Goal: Find specific page/section: Find specific page/section

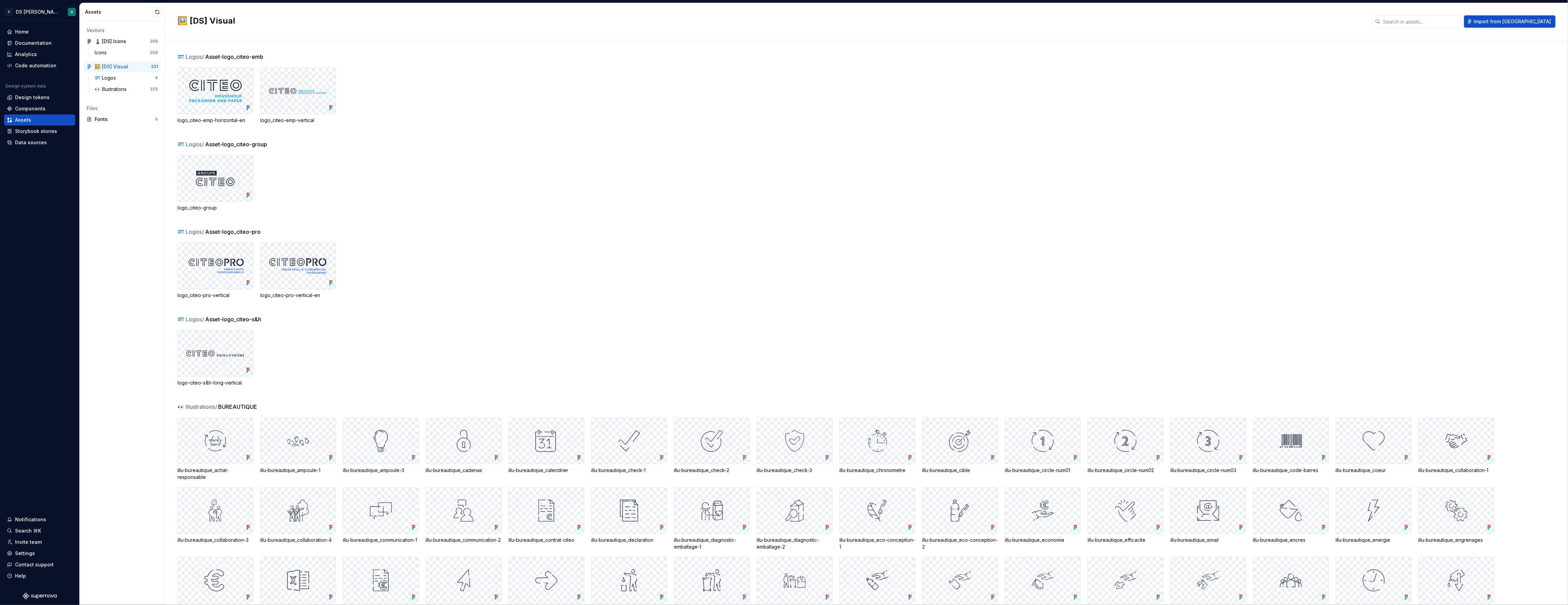
click at [525, 370] on div "logo-citeo-s&h-long-vertical" at bounding box center [873, 358] width 1390 height 56
click at [130, 65] on div "🖼️ [DS] Visual" at bounding box center [121, 66] width 51 height 7
click at [128, 77] on div "🪪 Logos" at bounding box center [125, 77] width 60 height 7
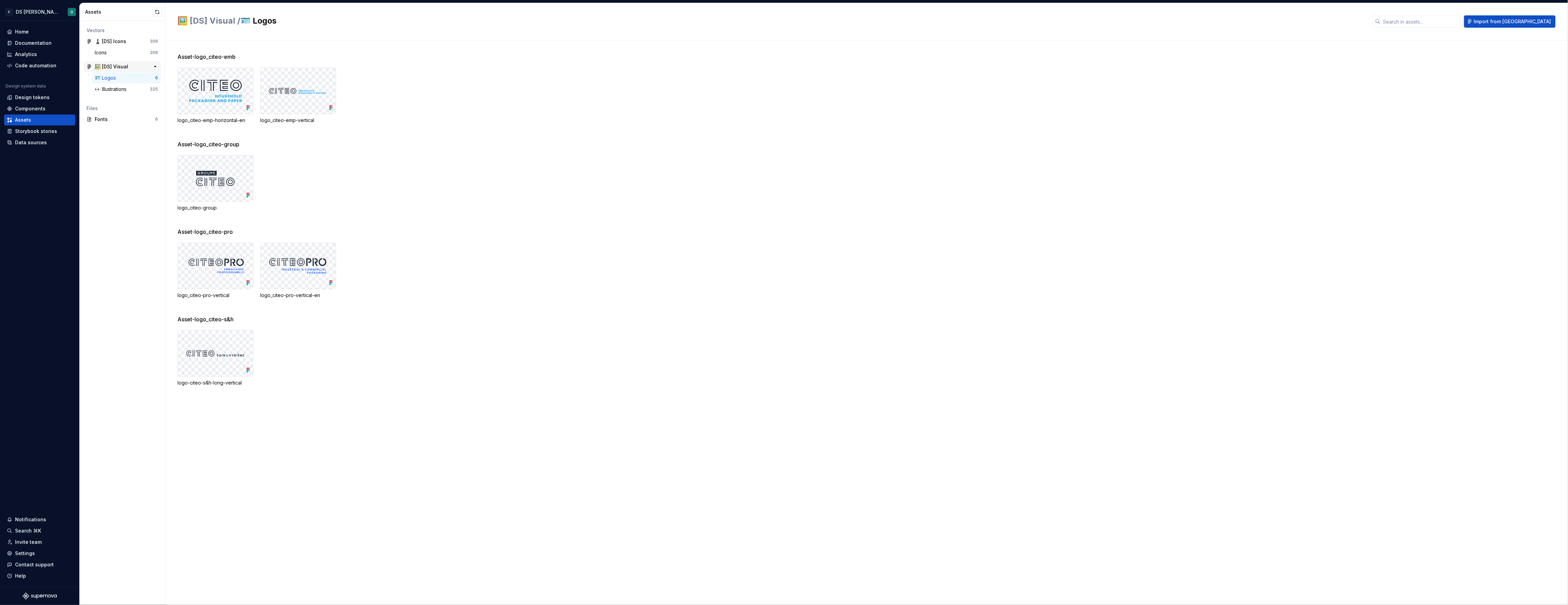
click at [129, 65] on div "🖼️ [DS] Visual" at bounding box center [121, 66] width 51 height 7
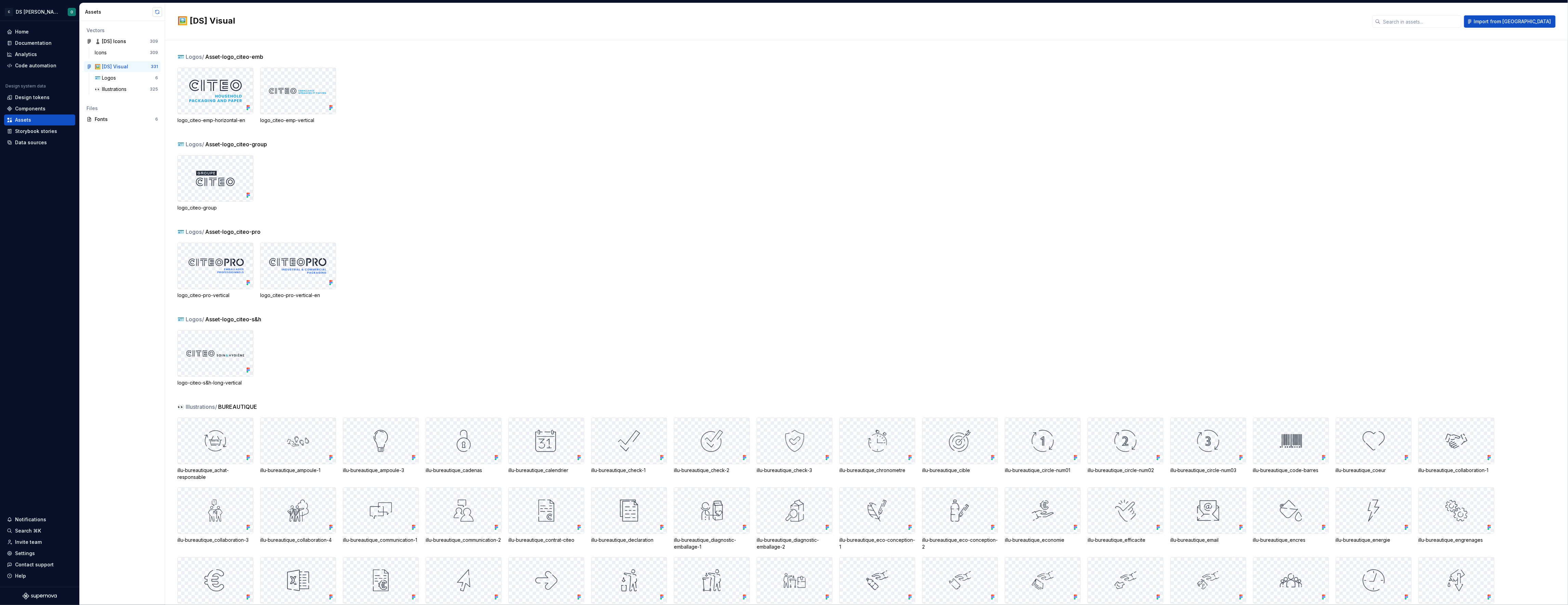
click at [156, 12] on button "button" at bounding box center [158, 12] width 10 height 10
click at [483, 166] on div "logo_citeo-group" at bounding box center [873, 183] width 1390 height 56
click at [35, 141] on div "Data sources" at bounding box center [31, 142] width 32 height 7
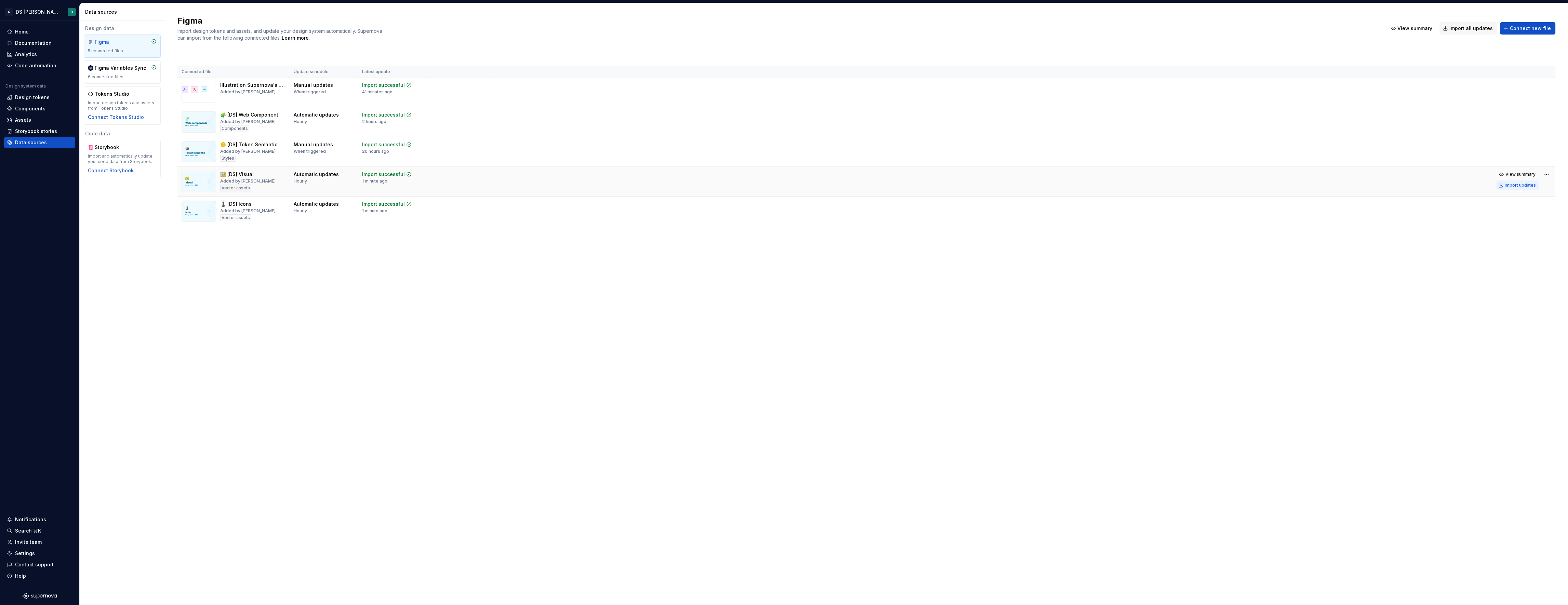
click at [1527, 185] on div "Import updates" at bounding box center [1521, 185] width 31 height 5
click at [1506, 184] on button "Import updates" at bounding box center [1518, 186] width 43 height 10
drag, startPoint x: 1387, startPoint y: 312, endPoint x: 1385, endPoint y: 316, distance: 4.5
click at [1387, 312] on div "Figma Import design tokens and assets, and update your design system automatica…" at bounding box center [866, 304] width 1403 height 602
click at [883, 376] on div "Figma Import design tokens and assets, and update your design system automatica…" at bounding box center [866, 304] width 1403 height 602
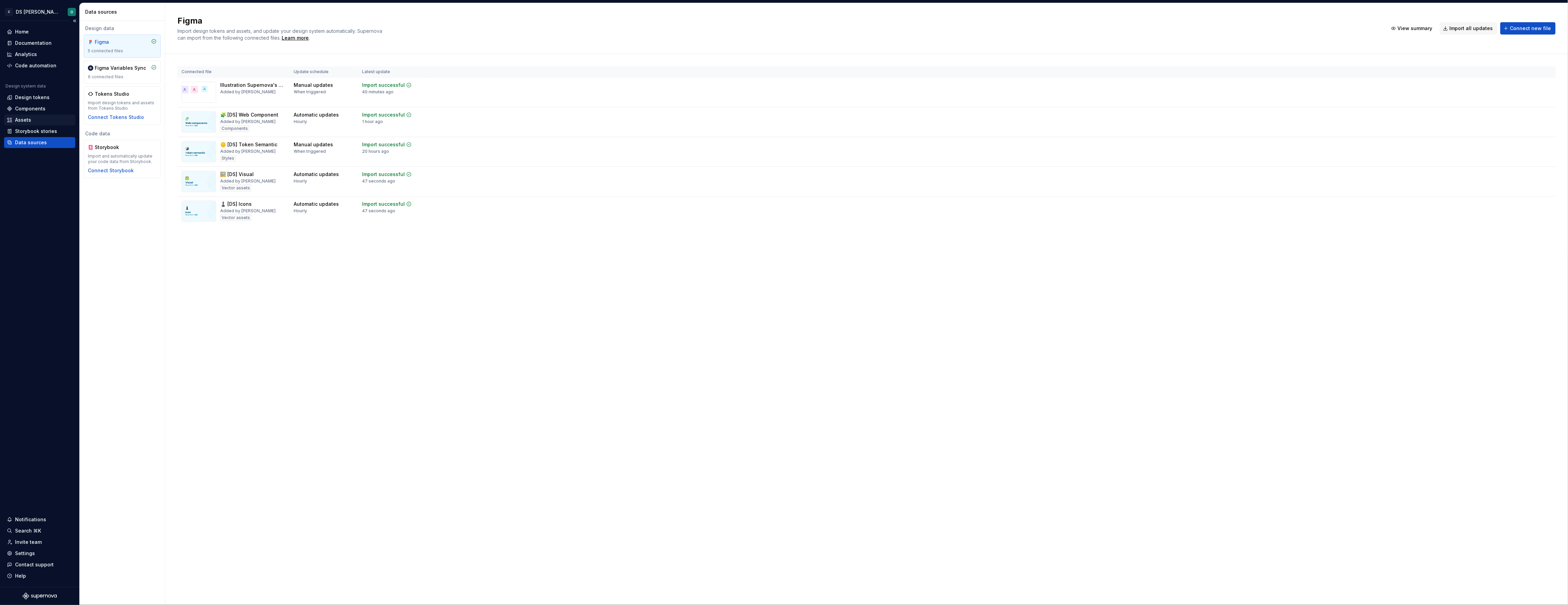
click at [33, 122] on div "Assets" at bounding box center [40, 120] width 66 height 7
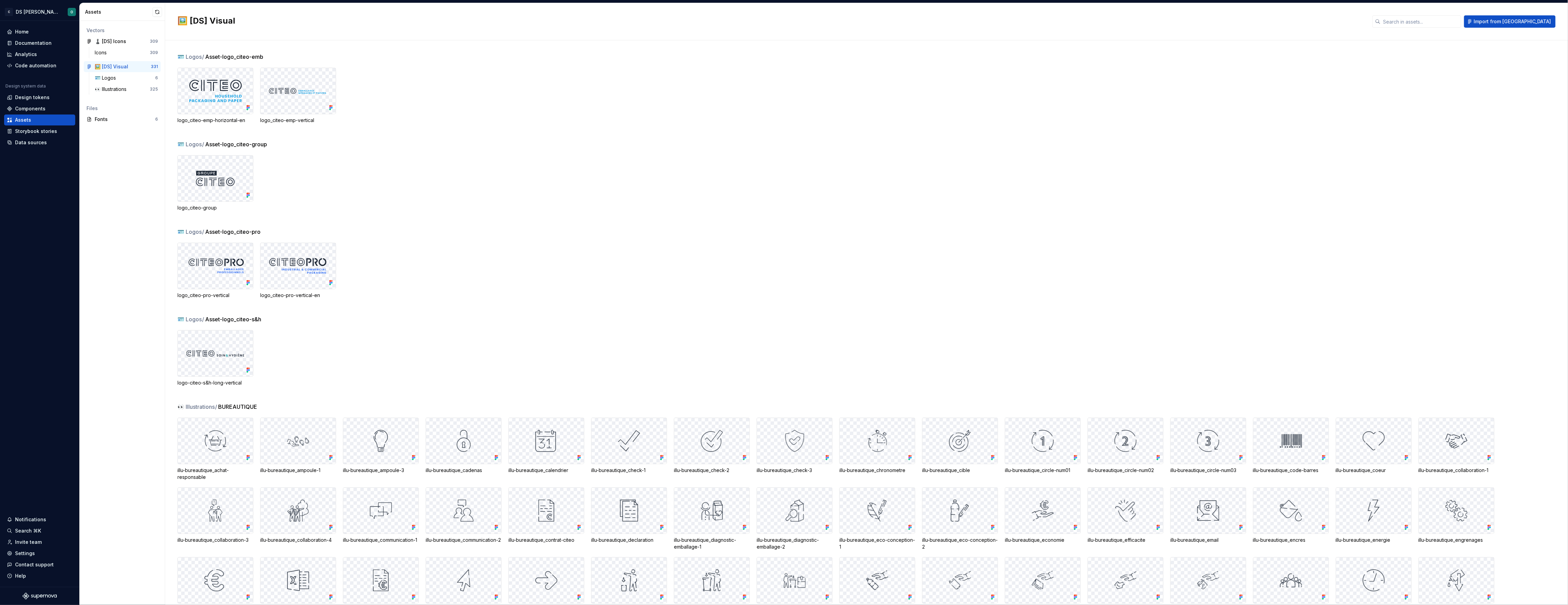
click at [685, 105] on div "logo_citeo-emp-horizontal-en logo_citeo-emp-vertical" at bounding box center [873, 96] width 1390 height 56
click at [142, 79] on div "🪪 Logos" at bounding box center [125, 77] width 60 height 7
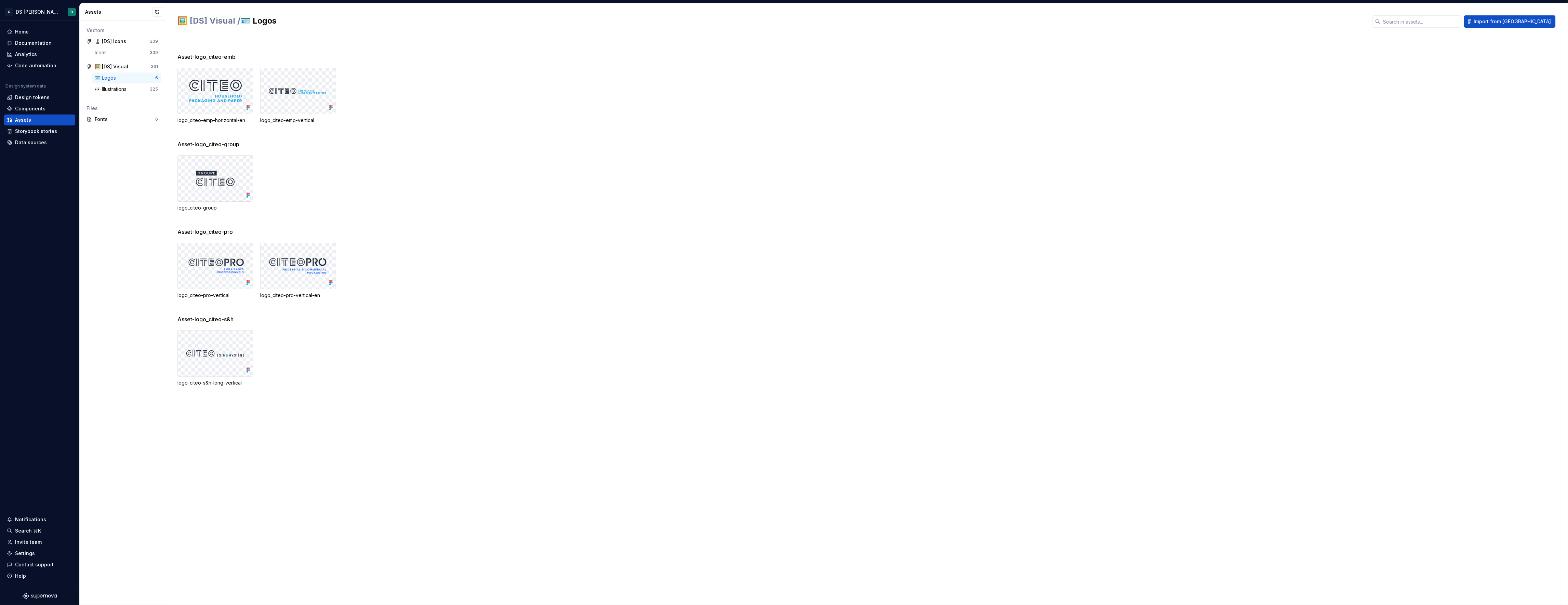
click at [1242, 318] on div "Asset-logo_citeo-s&h" at bounding box center [873, 319] width 1390 height 8
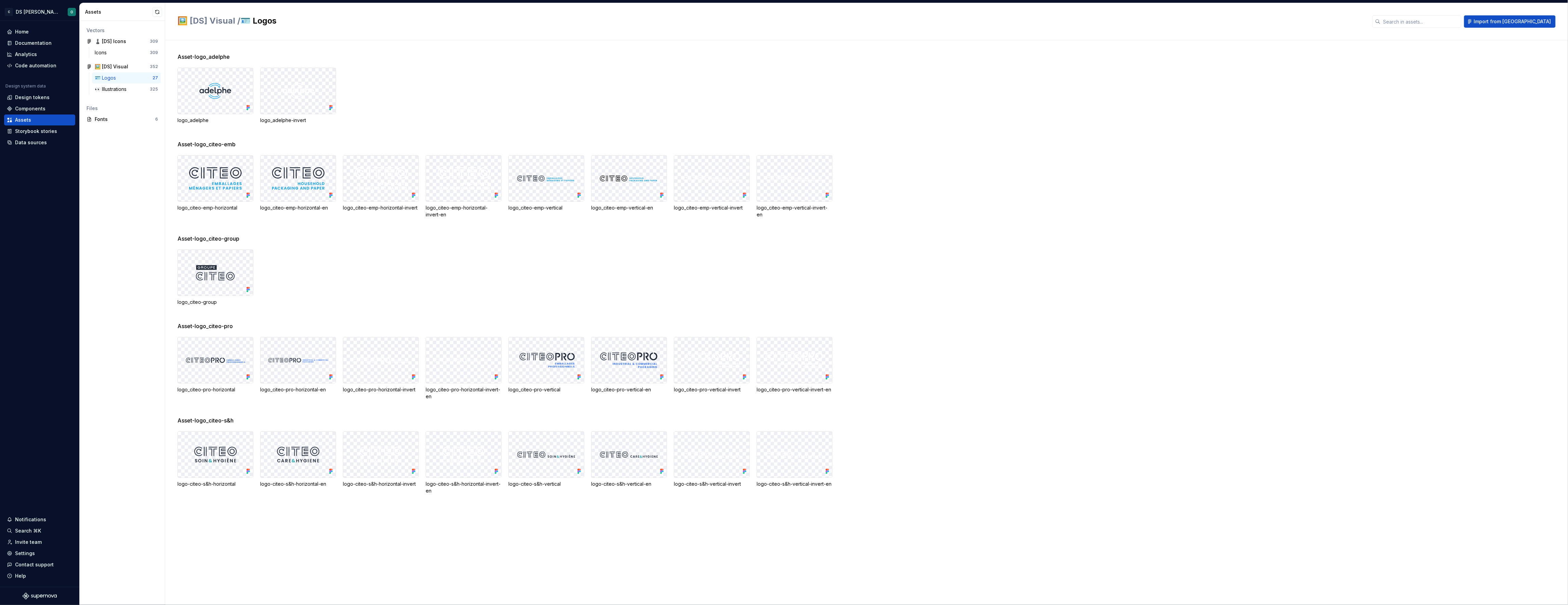
click at [522, 239] on div "Asset-logo_citeo-group" at bounding box center [873, 238] width 1390 height 8
click at [1045, 337] on div "logo_citeo-pro-horizontal logo_citeo-pro-horizontal-en logo_citeo-pro-horizonta…" at bounding box center [873, 368] width 1390 height 63
click at [131, 121] on div "Fonts" at bounding box center [125, 119] width 60 height 7
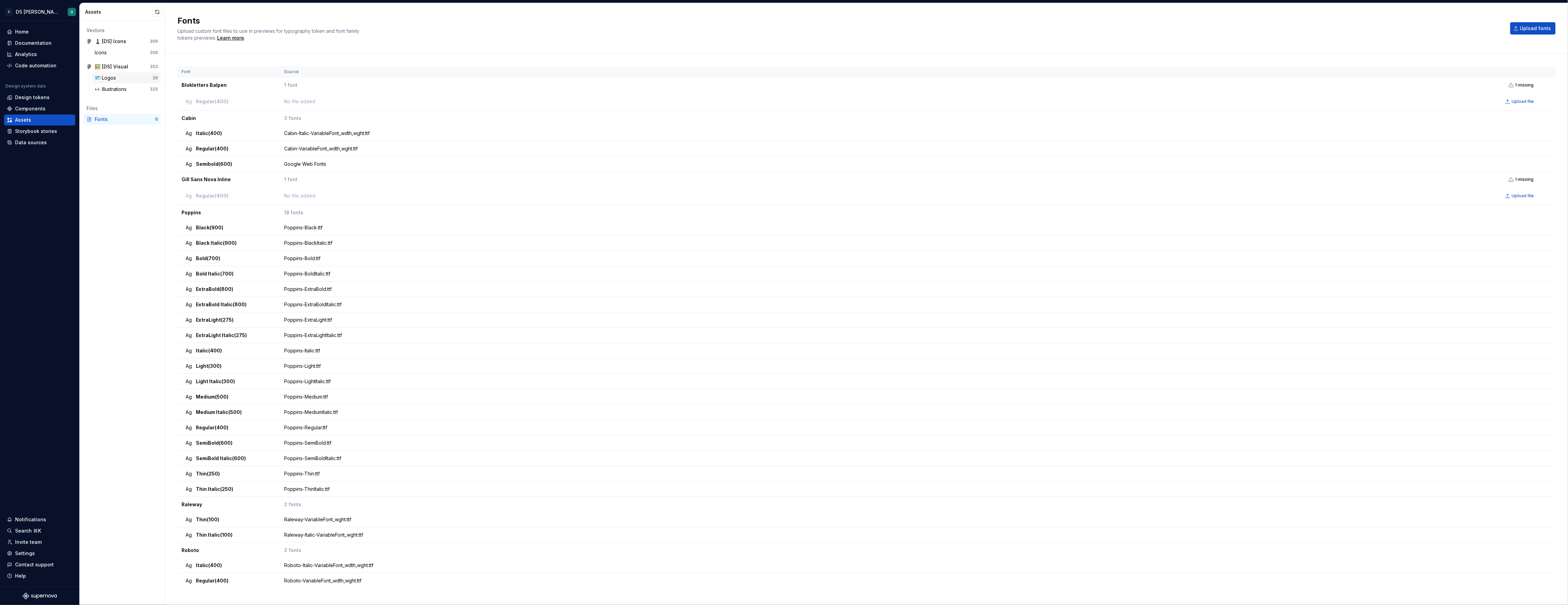
click at [116, 79] on div "🪪 Logos" at bounding box center [107, 77] width 24 height 7
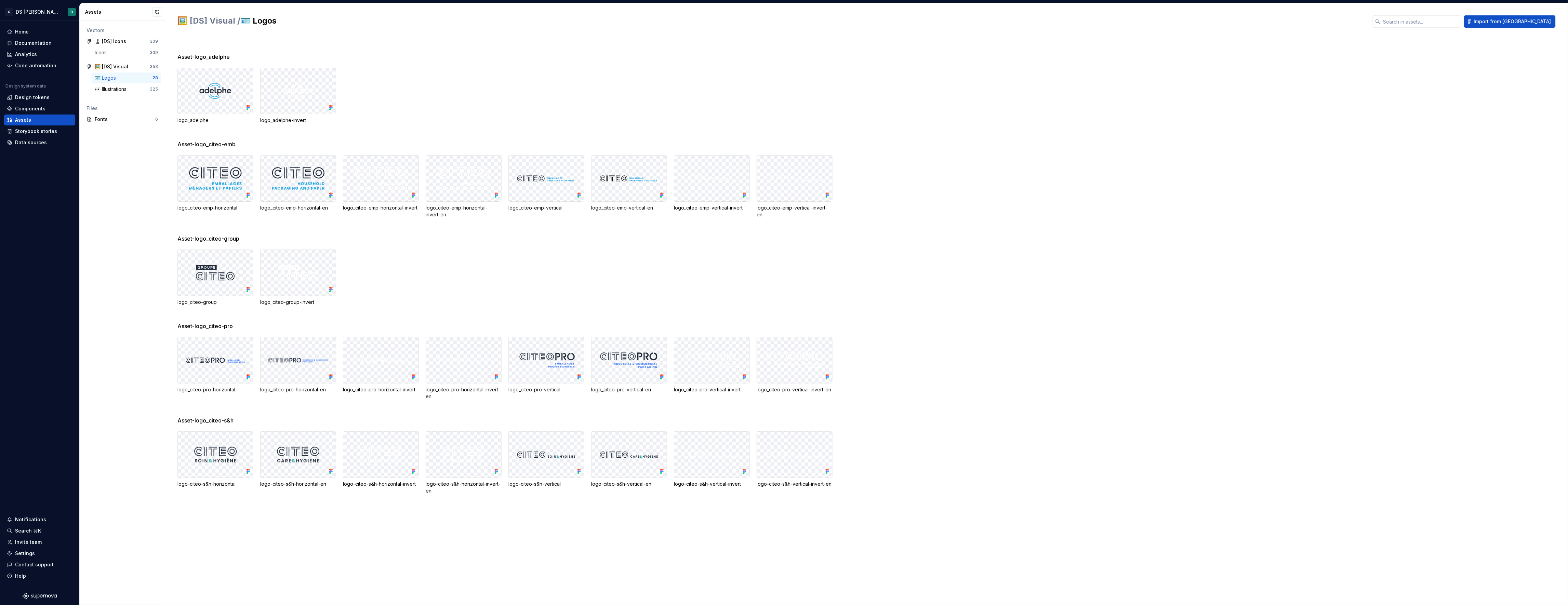
click at [919, 417] on div "Asset-logo_citeo-s&h" at bounding box center [873, 420] width 1390 height 8
